Goal: Task Accomplishment & Management: Manage account settings

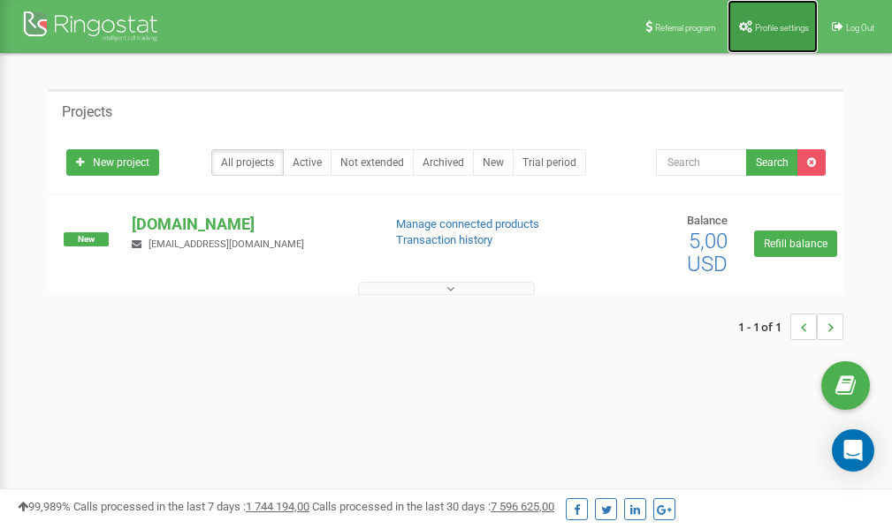
click at [765, 16] on link "Profile settings" at bounding box center [772, 26] width 90 height 53
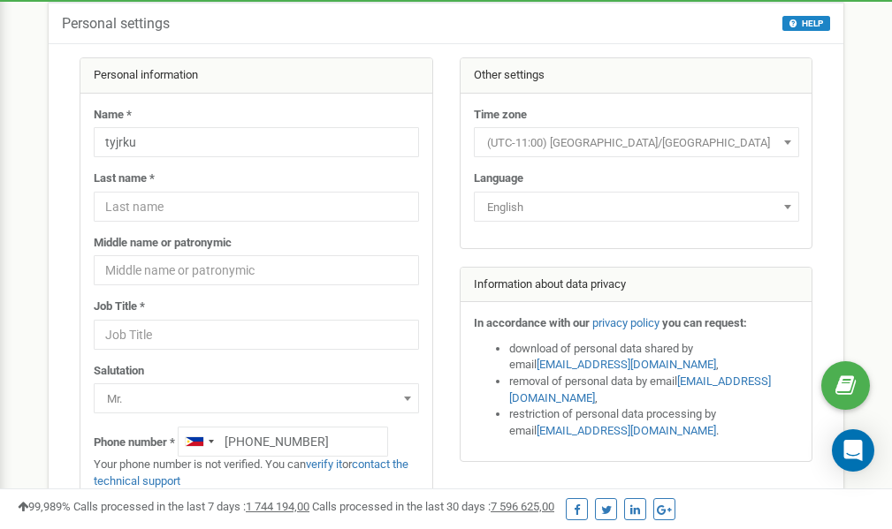
scroll to position [88, 0]
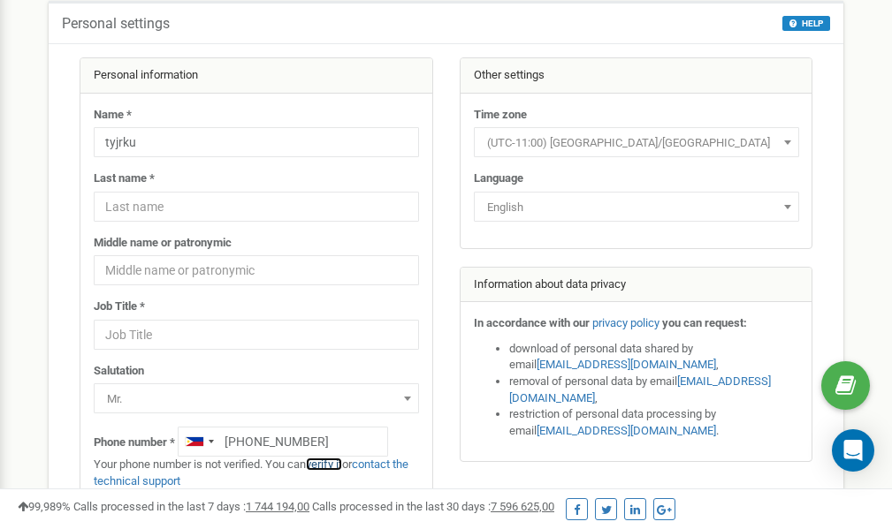
click at [329, 463] on link "verify it" at bounding box center [324, 464] width 36 height 13
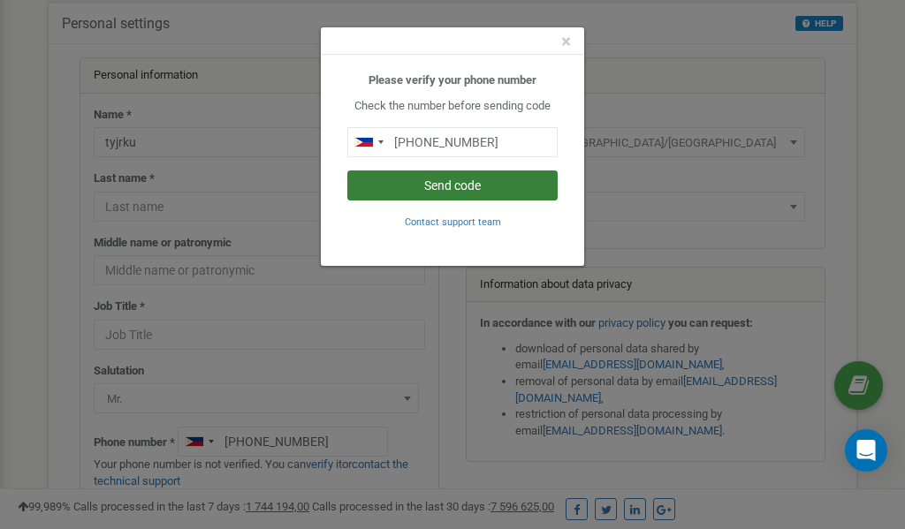
click at [444, 180] on button "Send code" at bounding box center [452, 186] width 210 height 30
